Goal: Navigation & Orientation: Find specific page/section

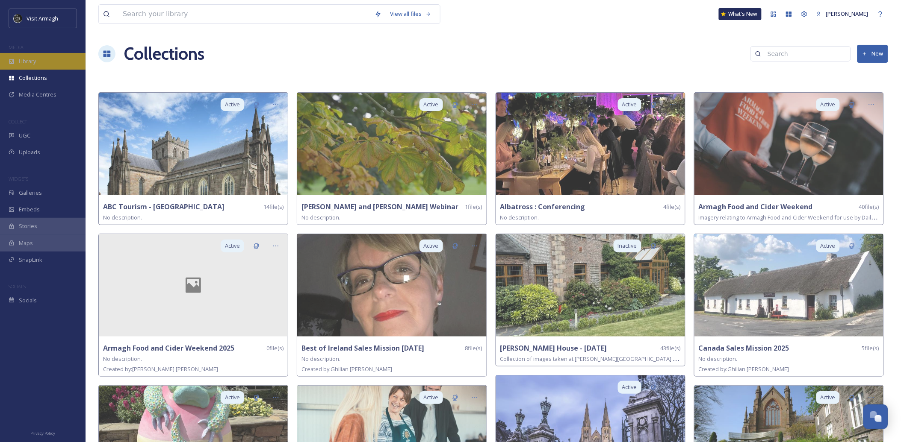
scroll to position [2399, 0]
click at [30, 57] on span "Library" at bounding box center [27, 61] width 17 height 8
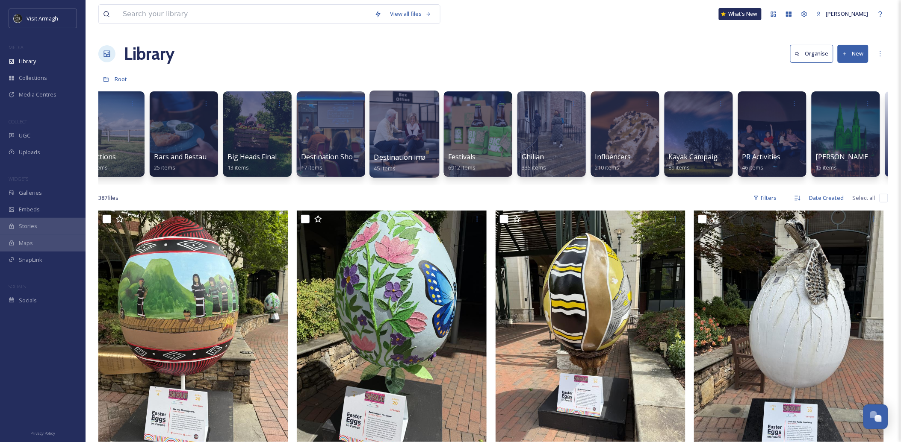
scroll to position [0, 174]
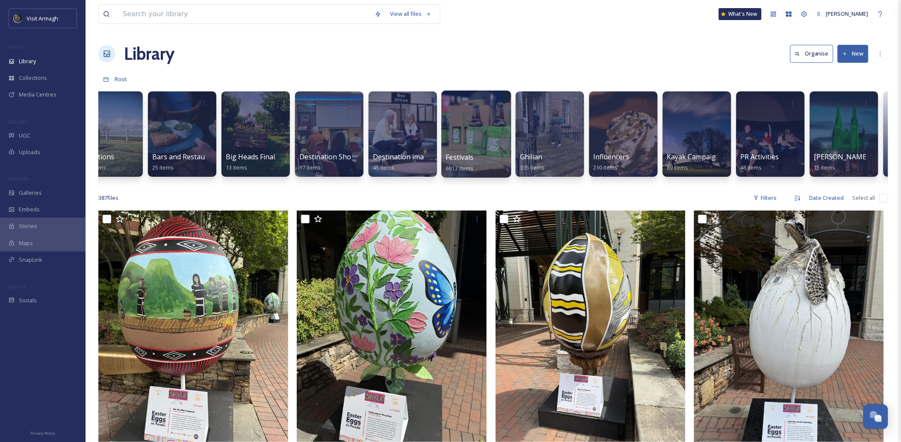
click at [455, 141] on div at bounding box center [476, 134] width 70 height 87
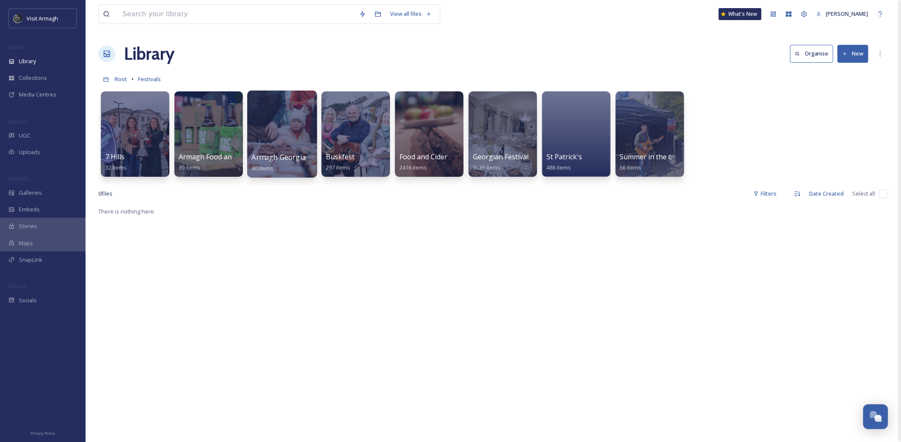
click at [282, 127] on div at bounding box center [282, 134] width 70 height 87
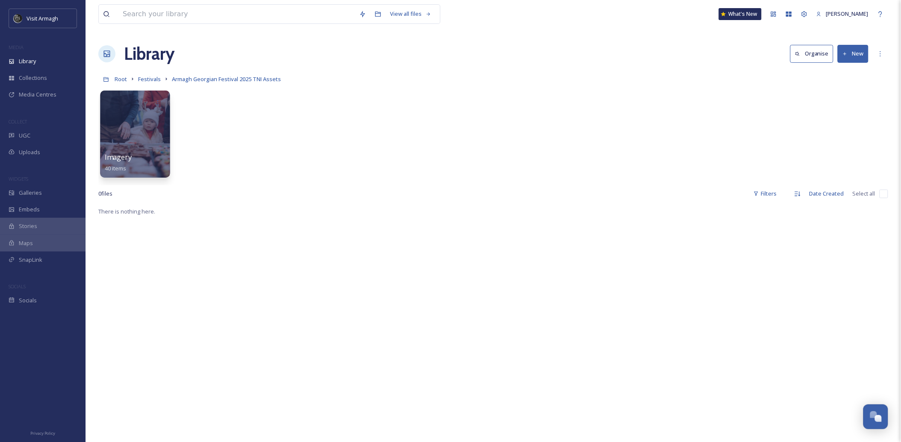
click at [143, 156] on div "Imagery 40 items" at bounding box center [135, 162] width 61 height 21
click at [123, 121] on div at bounding box center [135, 134] width 70 height 87
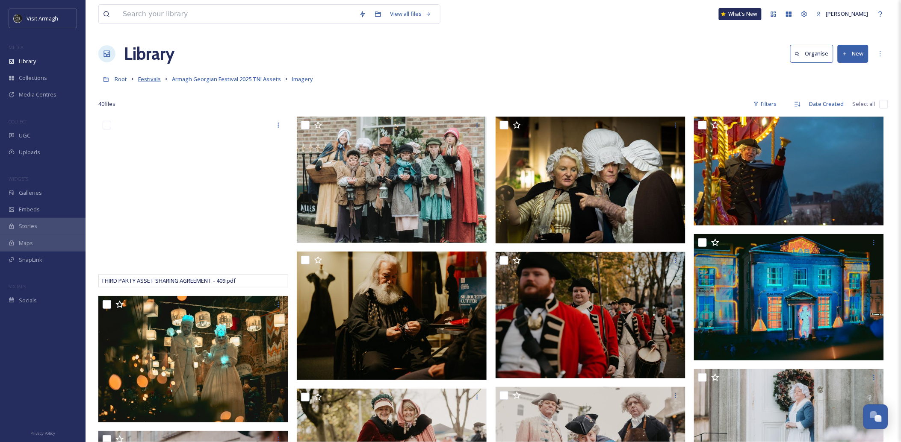
click at [143, 80] on span "Festivals" at bounding box center [149, 79] width 23 height 8
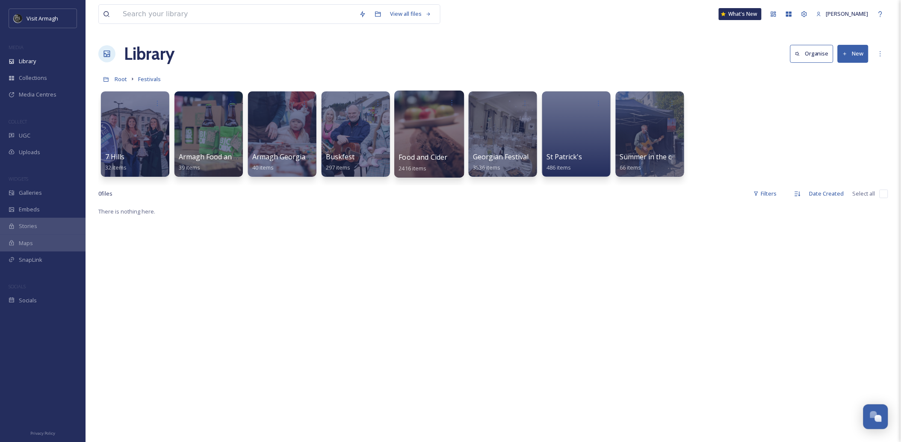
click at [433, 143] on div at bounding box center [429, 134] width 70 height 87
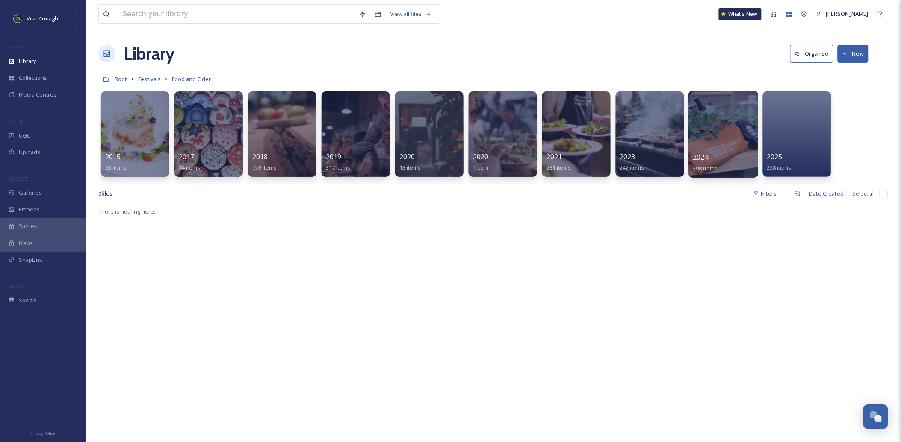
click at [715, 153] on div "2024 398 items" at bounding box center [723, 162] width 61 height 21
click at [721, 133] on div at bounding box center [723, 134] width 70 height 87
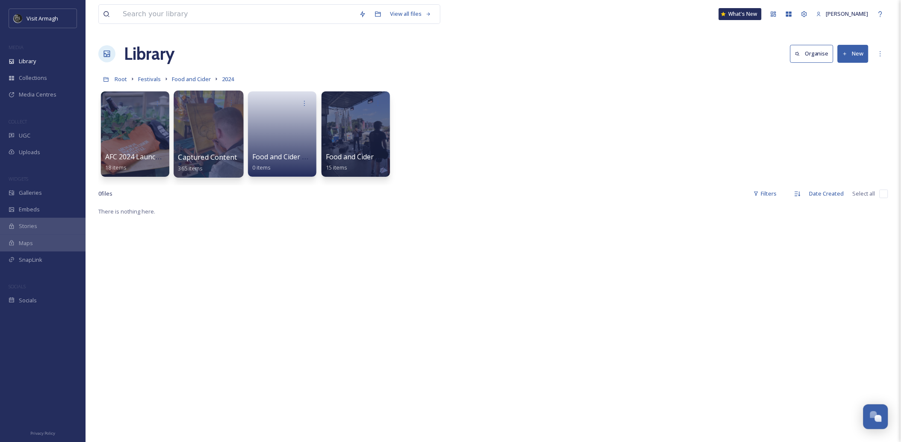
click at [206, 127] on div at bounding box center [209, 134] width 70 height 87
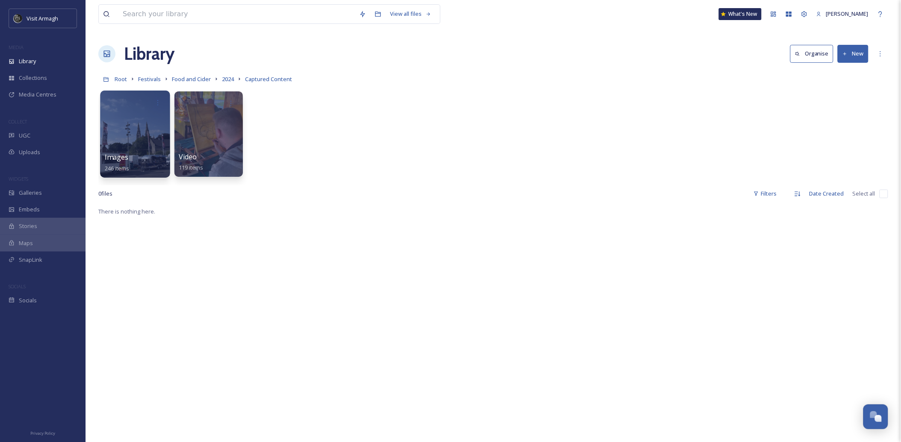
click at [131, 144] on div at bounding box center [135, 134] width 70 height 87
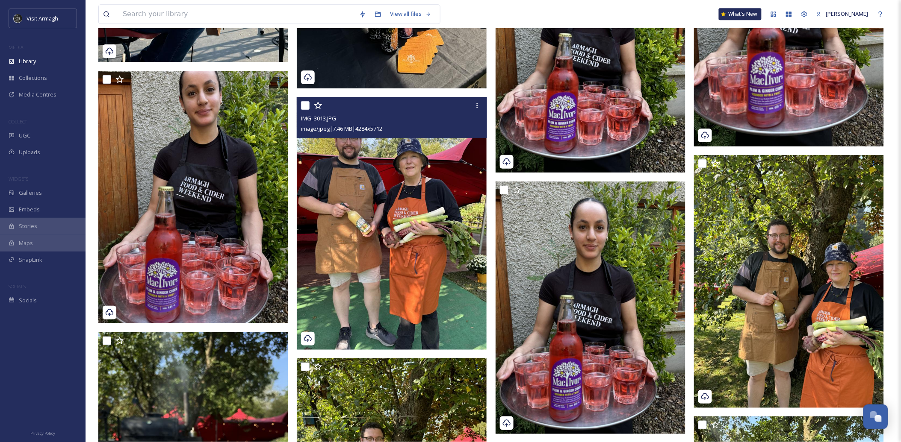
scroll to position [3115, 0]
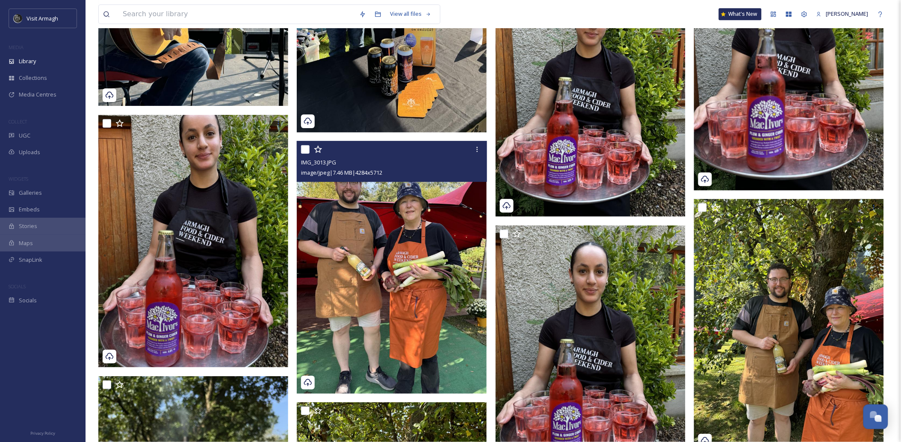
click at [388, 272] on img at bounding box center [392, 267] width 190 height 253
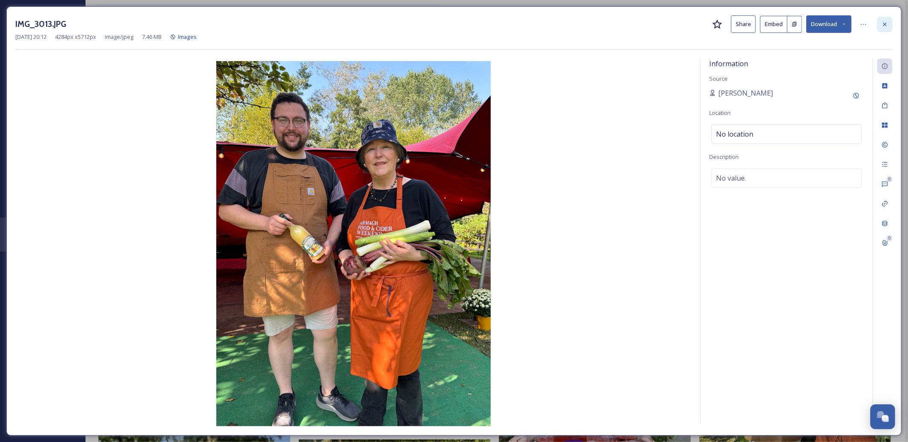
click at [886, 17] on div at bounding box center [884, 24] width 15 height 15
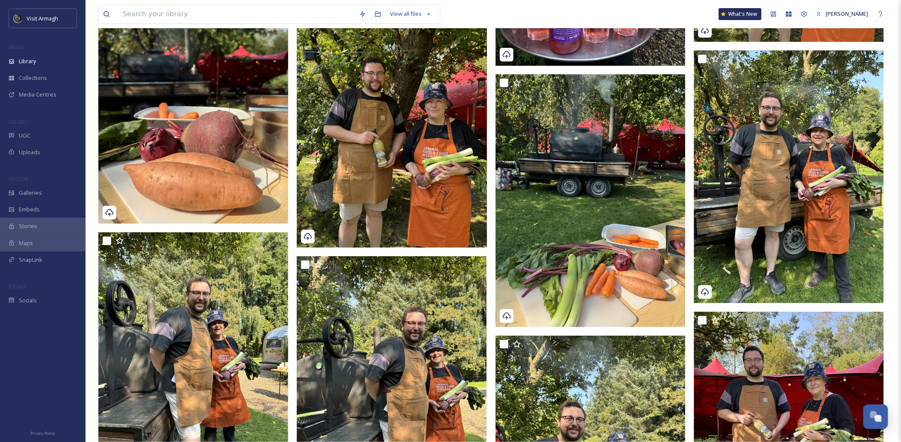
scroll to position [3637, 0]
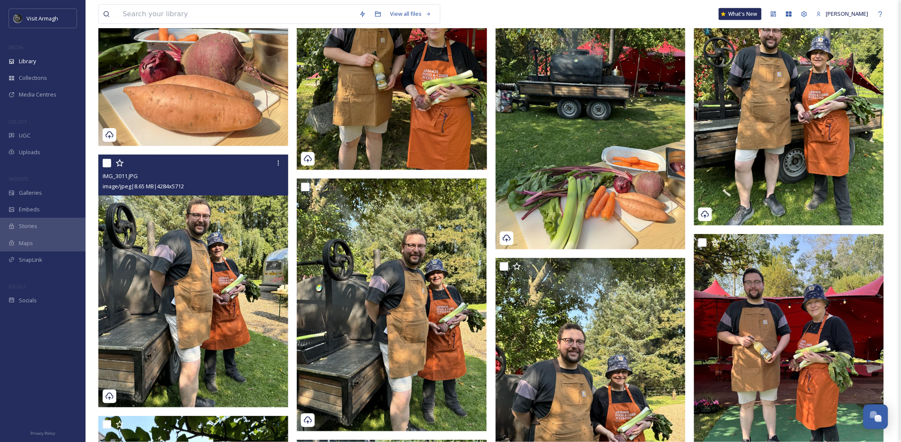
click at [174, 270] on img at bounding box center [193, 281] width 190 height 253
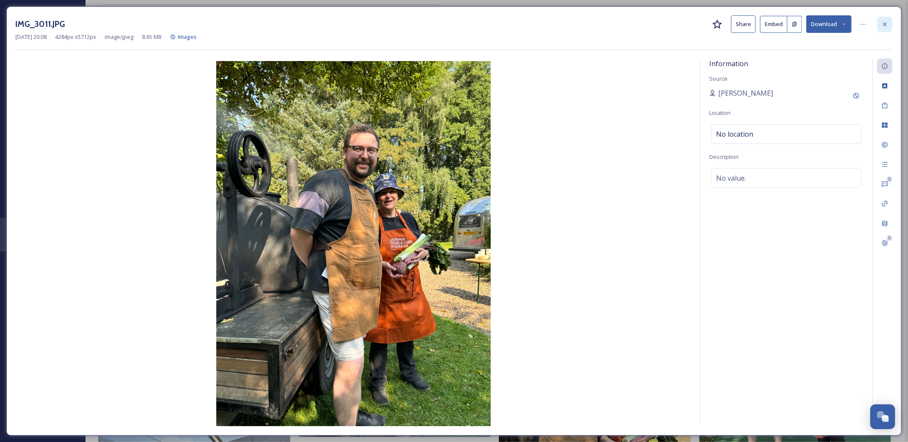
click at [889, 21] on div at bounding box center [884, 24] width 15 height 15
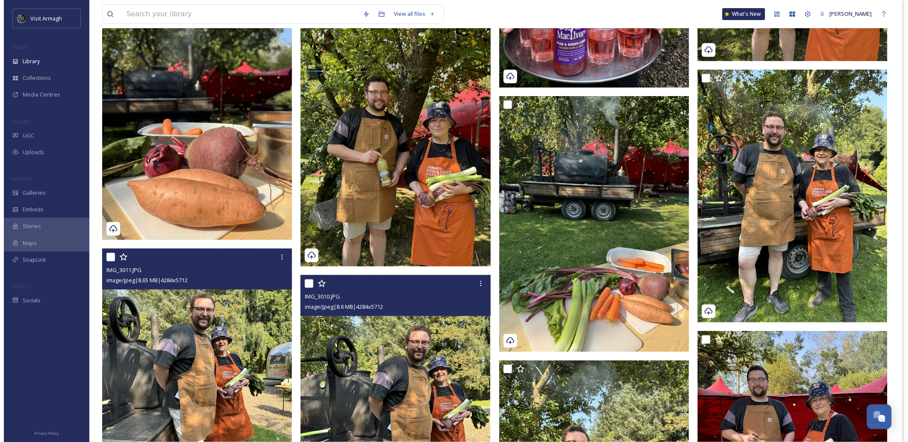
scroll to position [3542, 0]
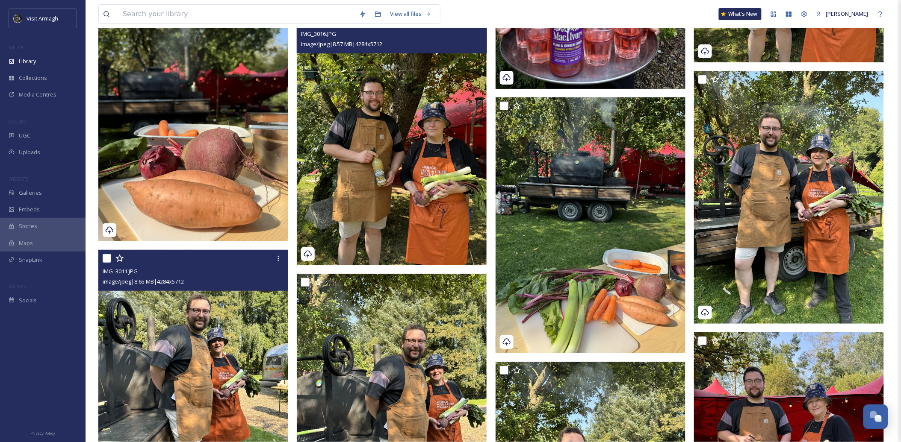
click at [420, 137] on img at bounding box center [392, 138] width 190 height 253
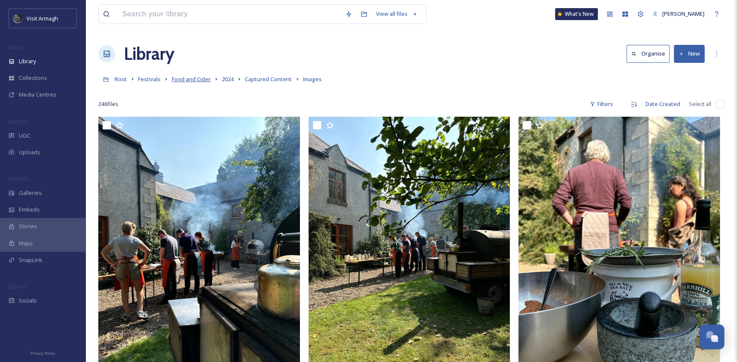
click at [200, 81] on span "Food and Cider" at bounding box center [191, 79] width 39 height 8
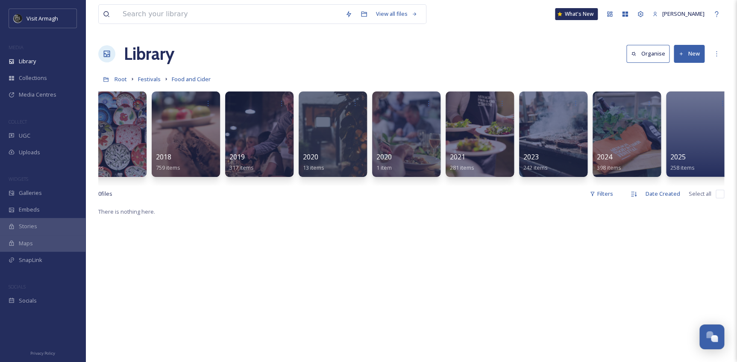
scroll to position [0, 109]
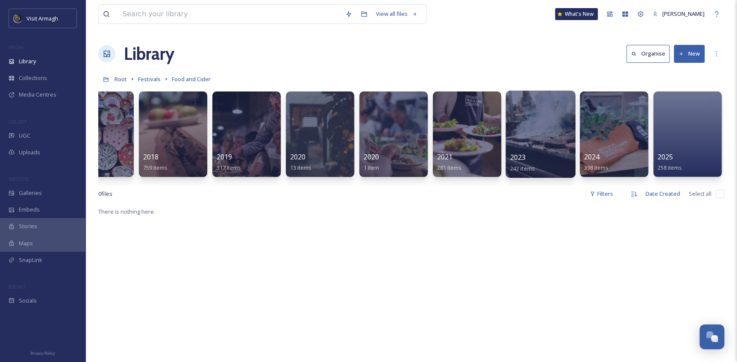
click at [540, 134] on div at bounding box center [541, 134] width 70 height 87
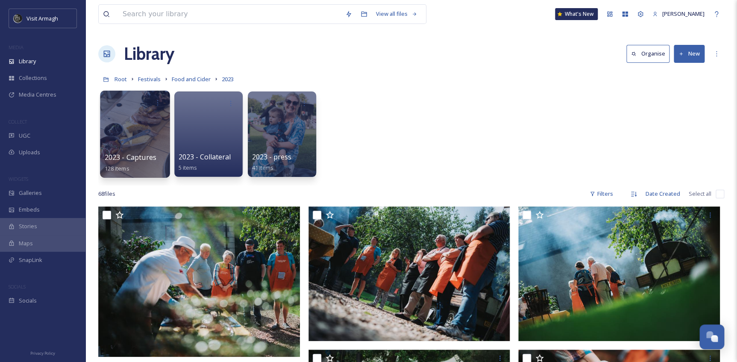
click at [150, 141] on div at bounding box center [135, 134] width 70 height 87
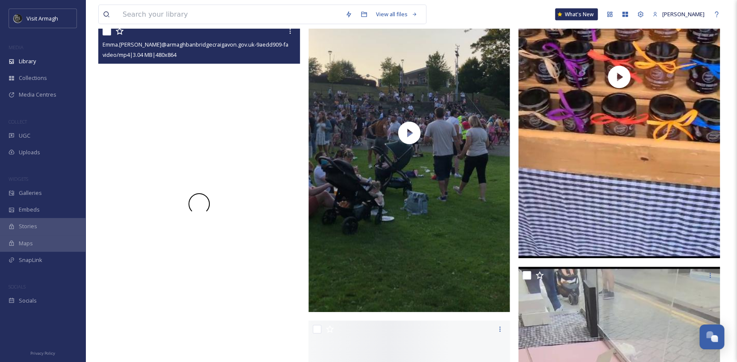
scroll to position [7499, 0]
